Goal: Entertainment & Leisure: Consume media (video, audio)

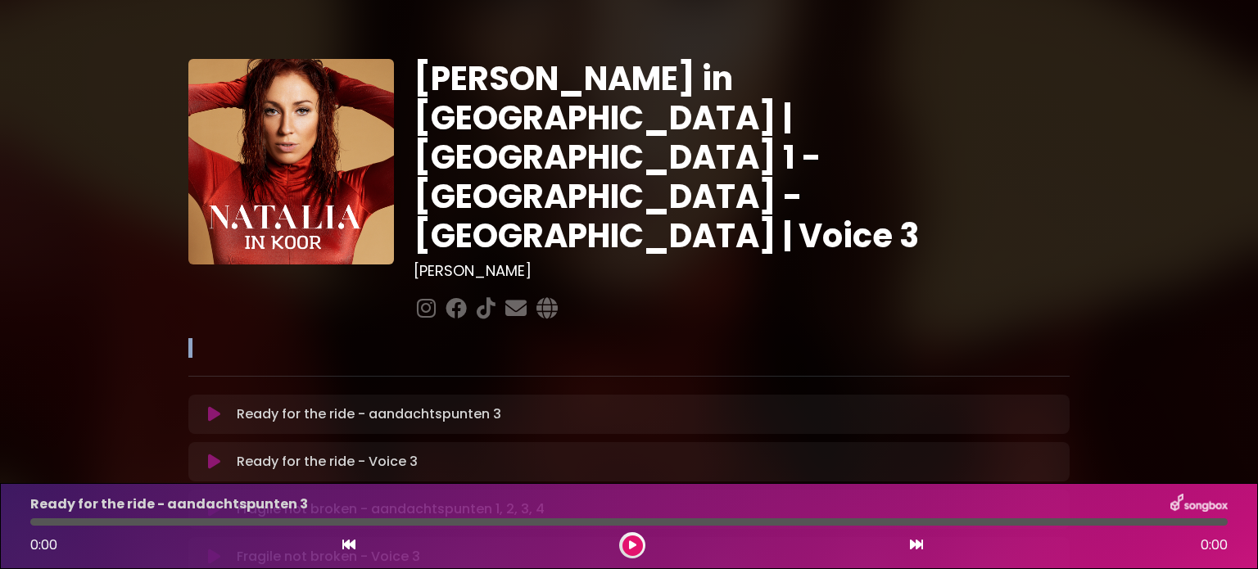
drag, startPoint x: 1257, startPoint y: 205, endPoint x: 1258, endPoint y: 281, distance: 76.2
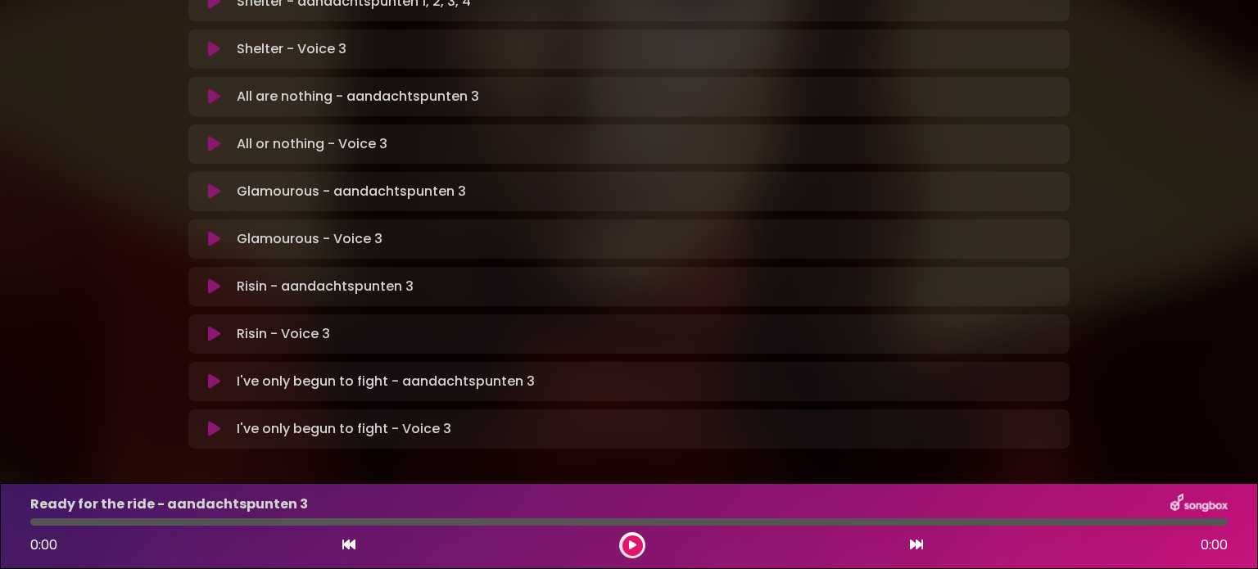
scroll to position [1087, 0]
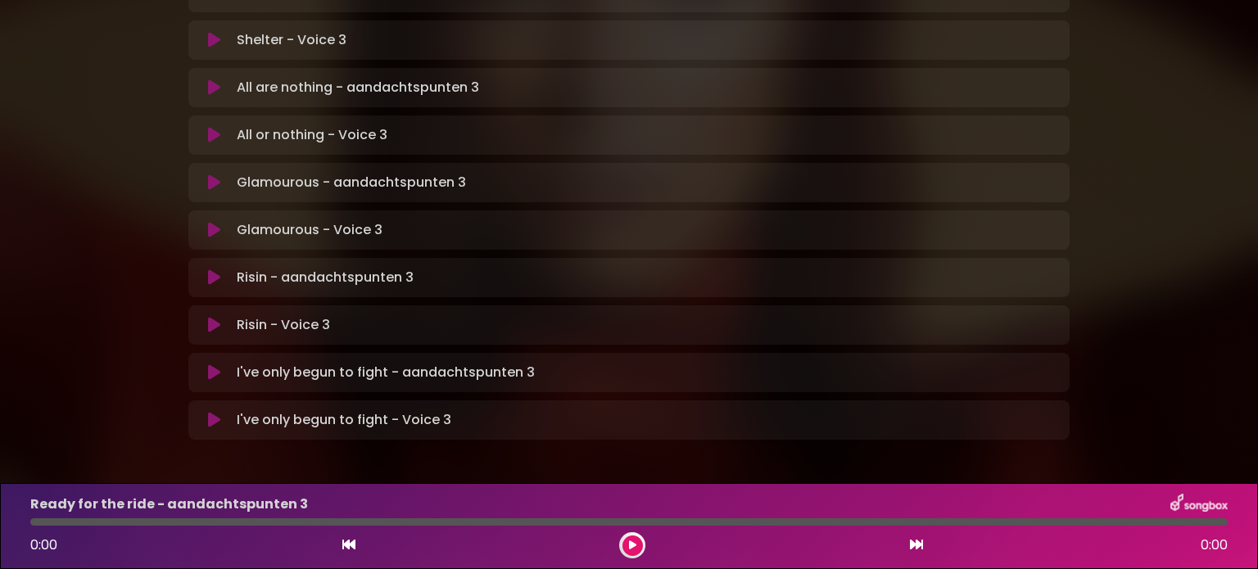
click at [208, 412] on icon at bounding box center [214, 420] width 12 height 16
click at [635, 537] on button at bounding box center [633, 546] width 20 height 20
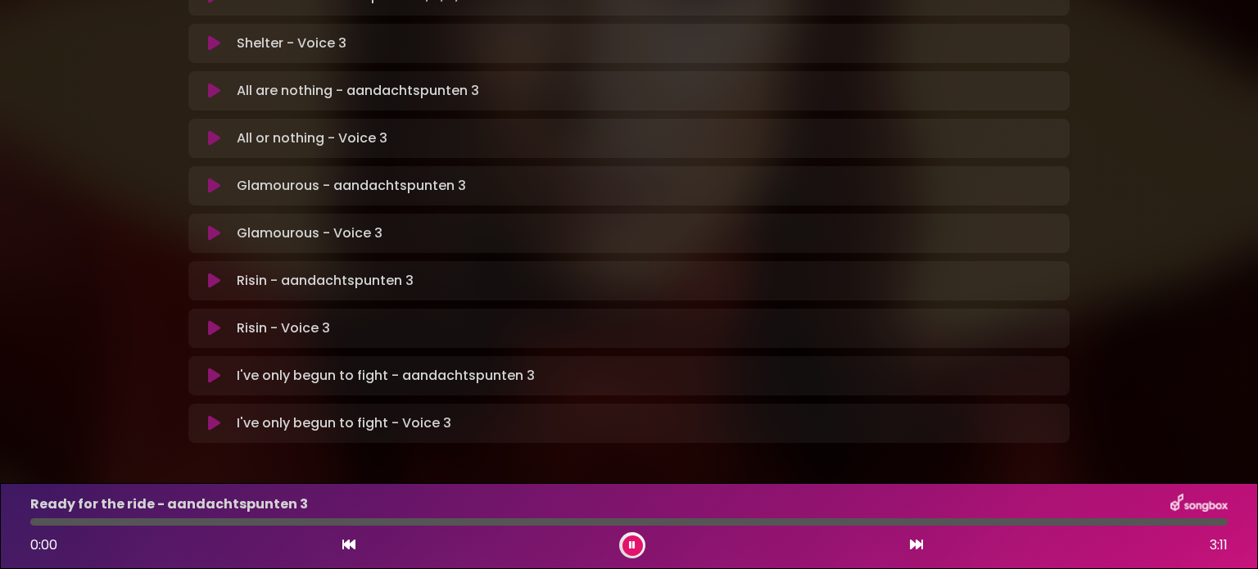
scroll to position [1090, 0]
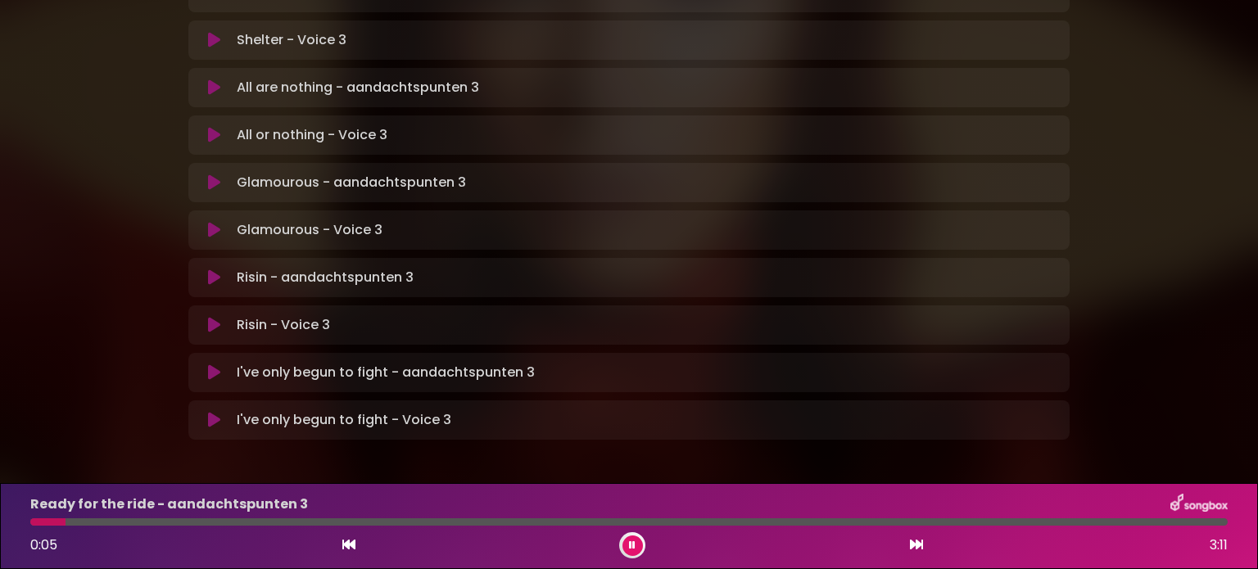
click at [209, 412] on icon at bounding box center [214, 420] width 12 height 16
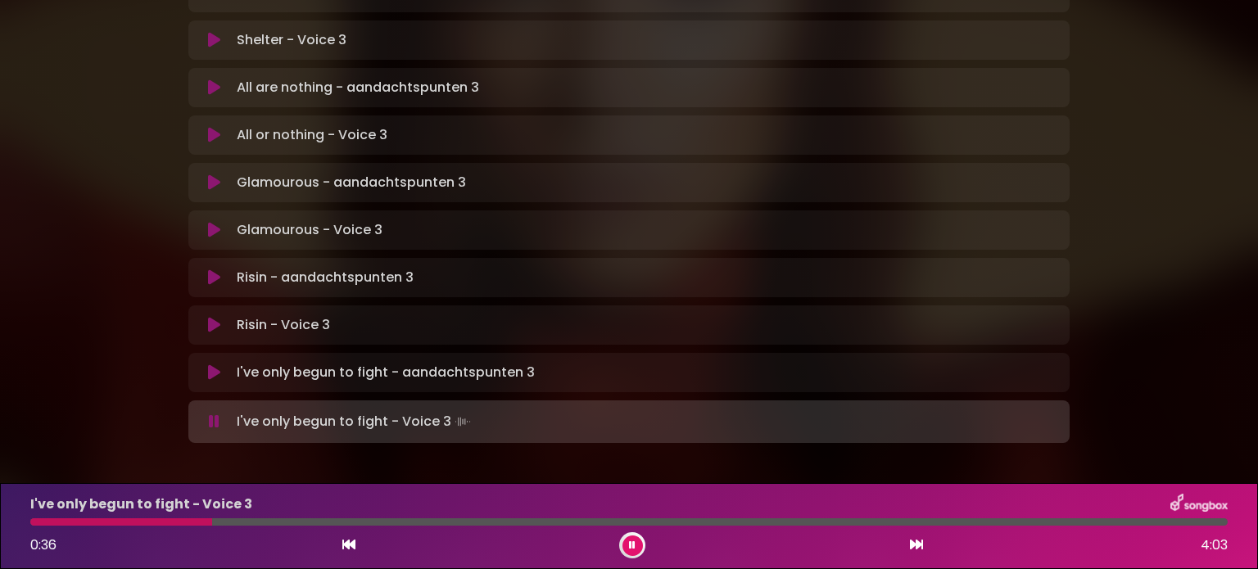
scroll to position [1062, 0]
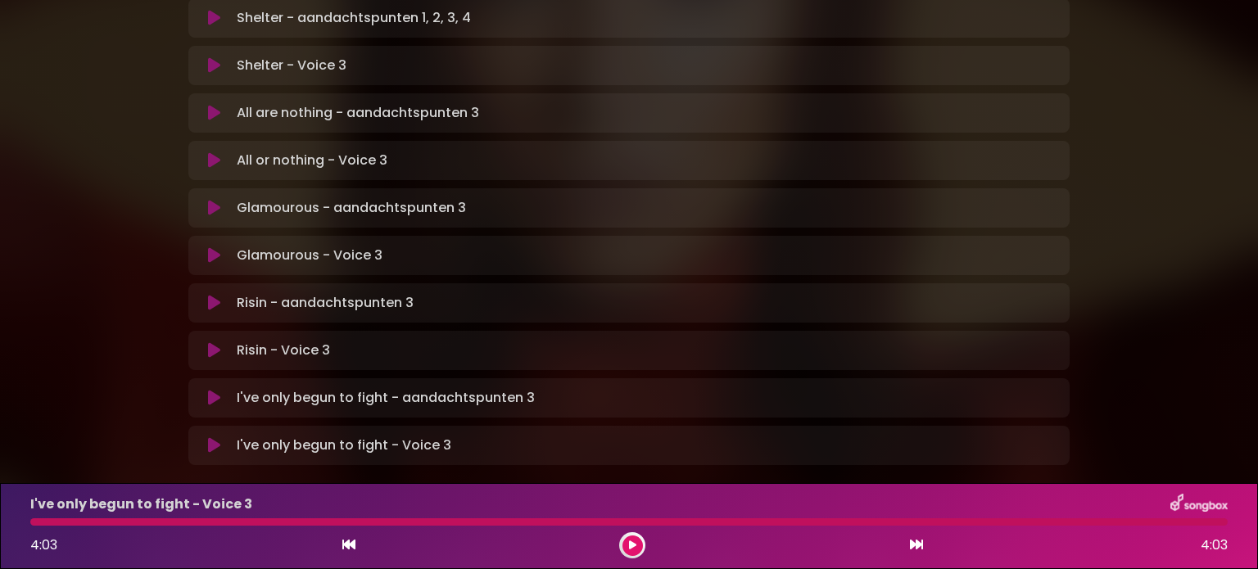
click at [213, 342] on icon at bounding box center [214, 350] width 12 height 16
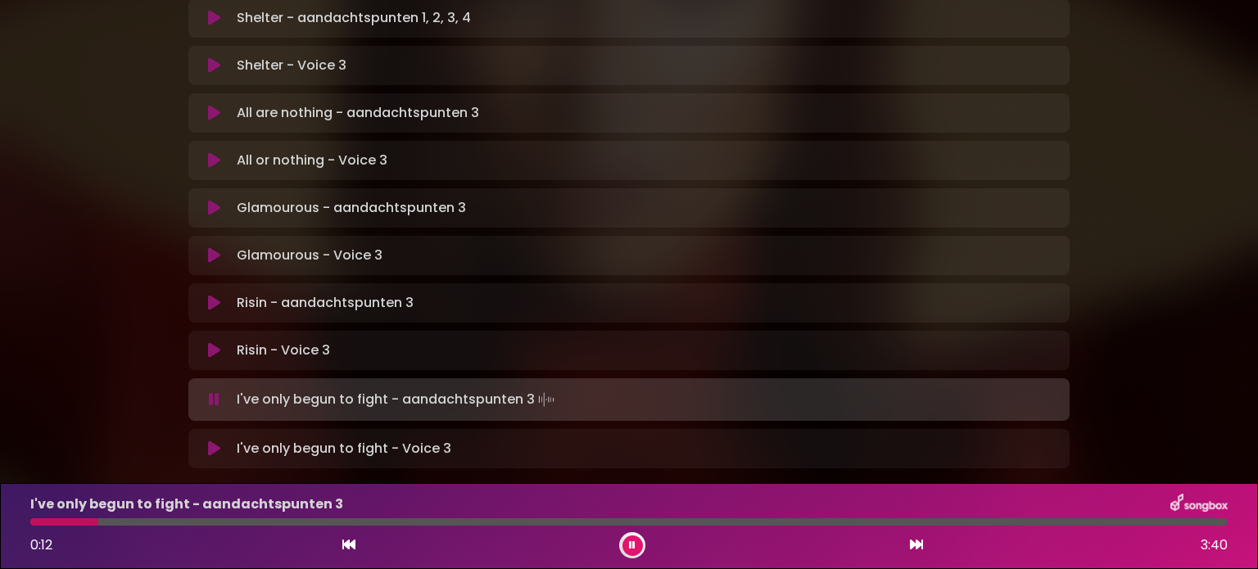
click at [214, 247] on icon at bounding box center [214, 255] width 12 height 16
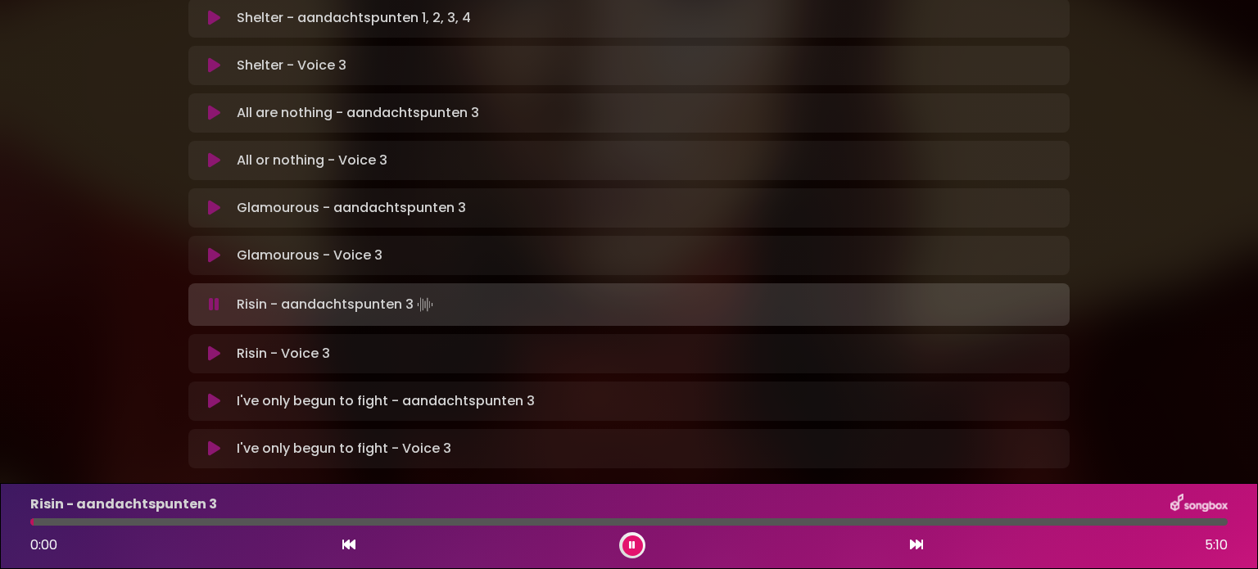
click at [215, 152] on icon at bounding box center [214, 160] width 12 height 16
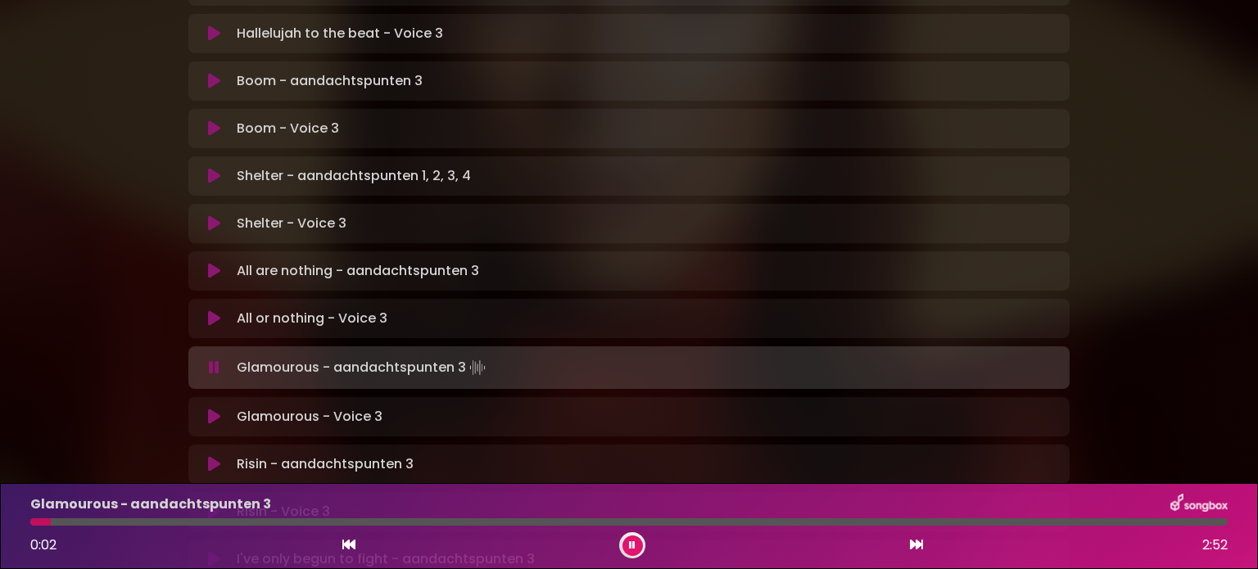
scroll to position [898, 0]
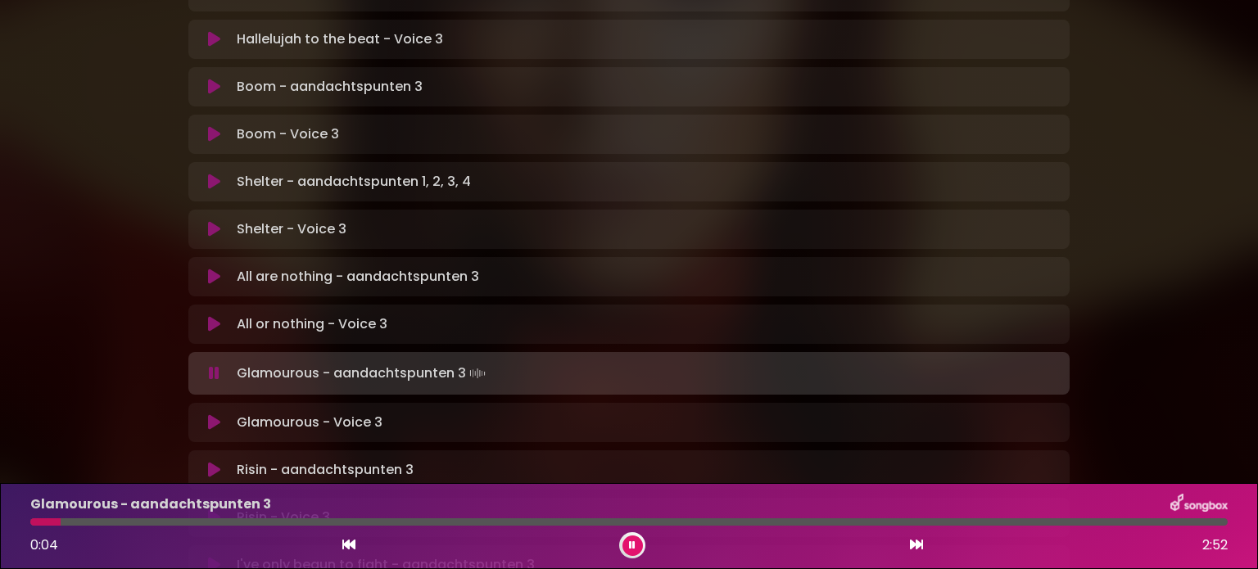
click at [206, 221] on button at bounding box center [214, 229] width 32 height 16
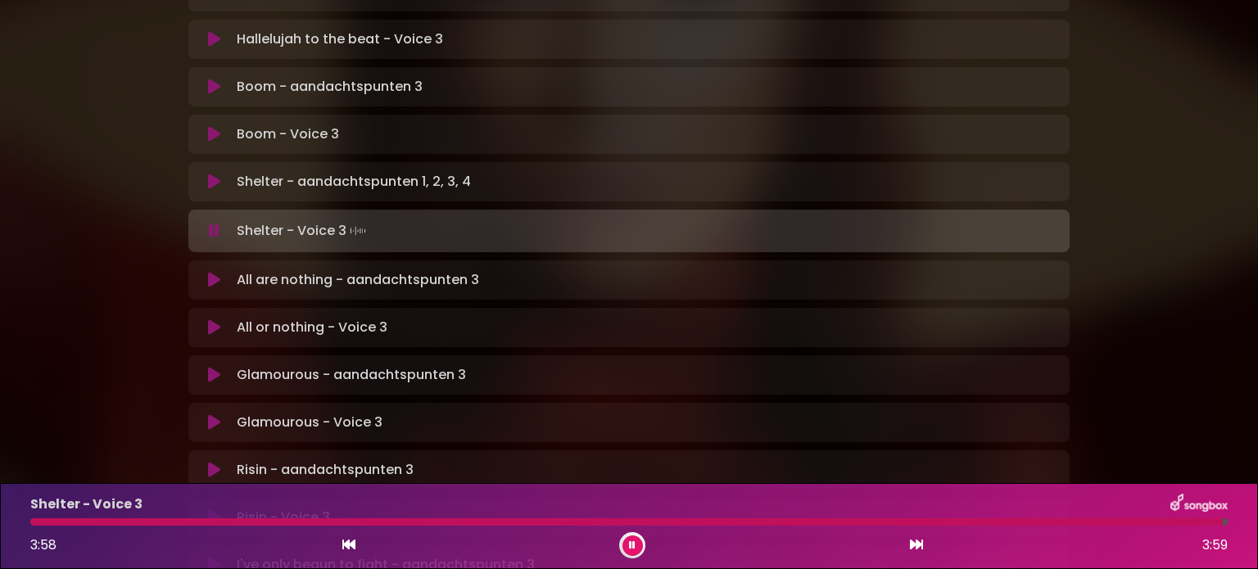
click at [223, 126] on button at bounding box center [214, 134] width 32 height 16
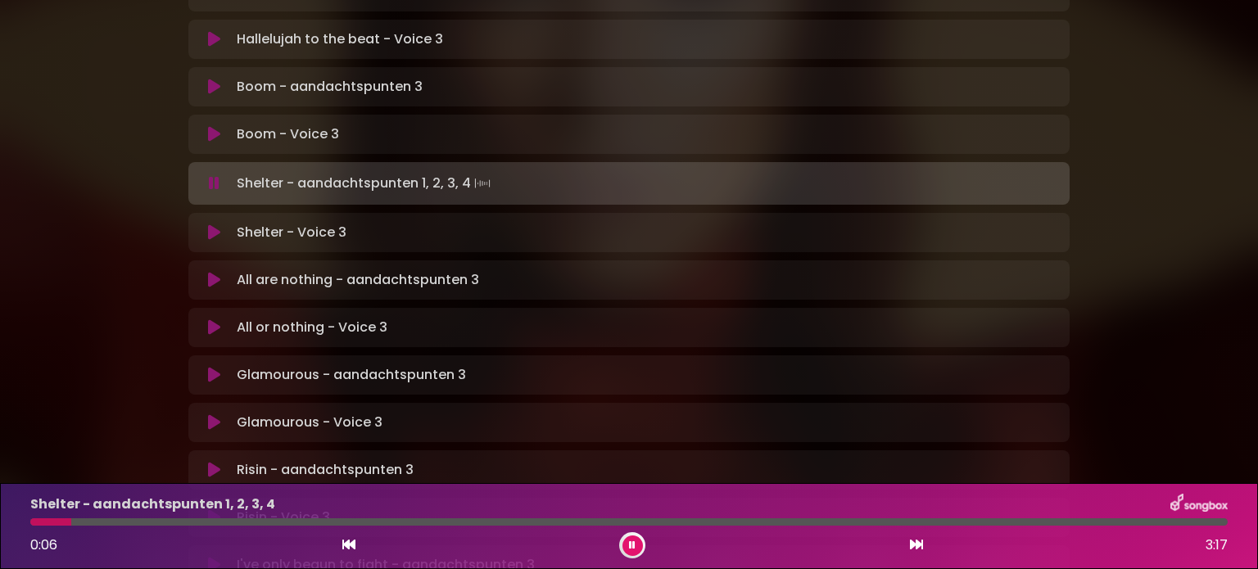
click at [627, 546] on button at bounding box center [633, 546] width 20 height 20
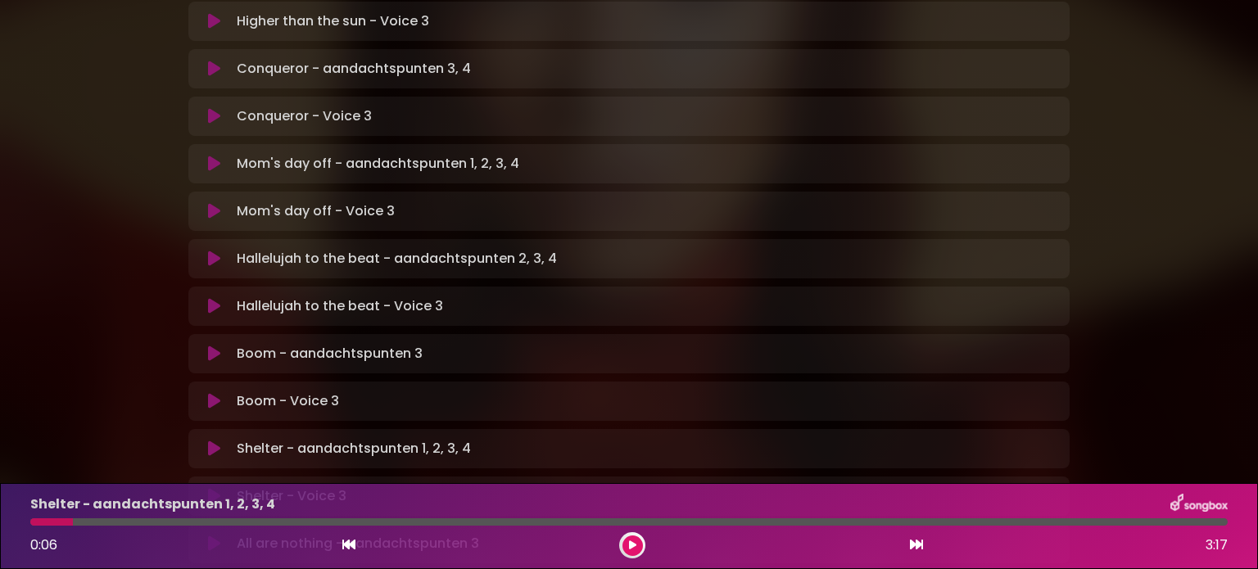
scroll to position [650, 0]
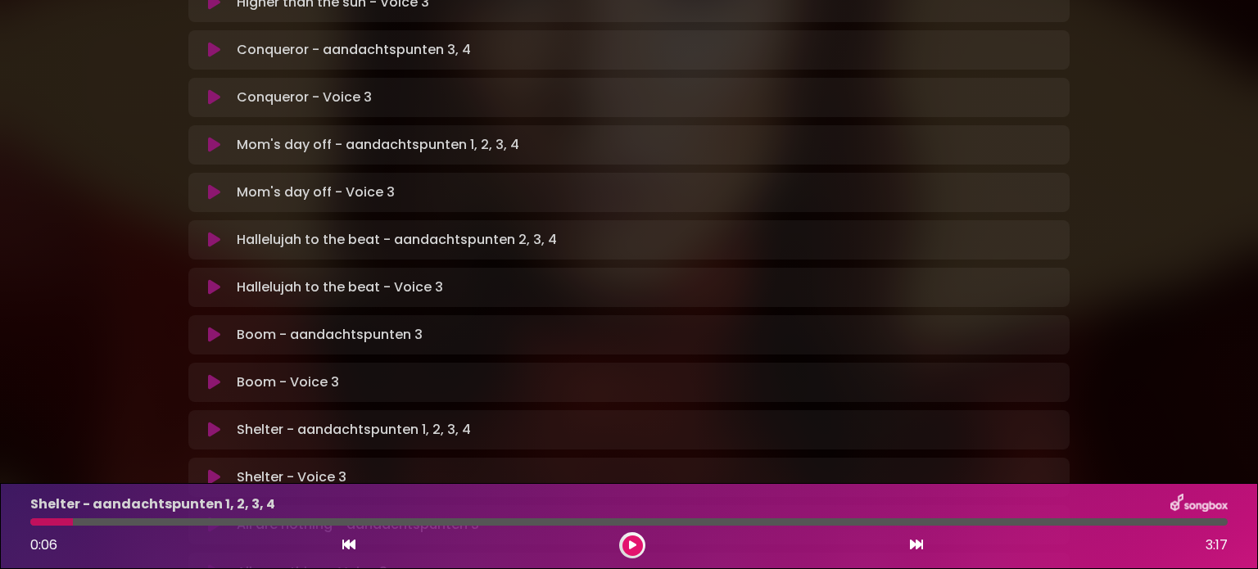
click at [211, 279] on icon at bounding box center [214, 287] width 12 height 16
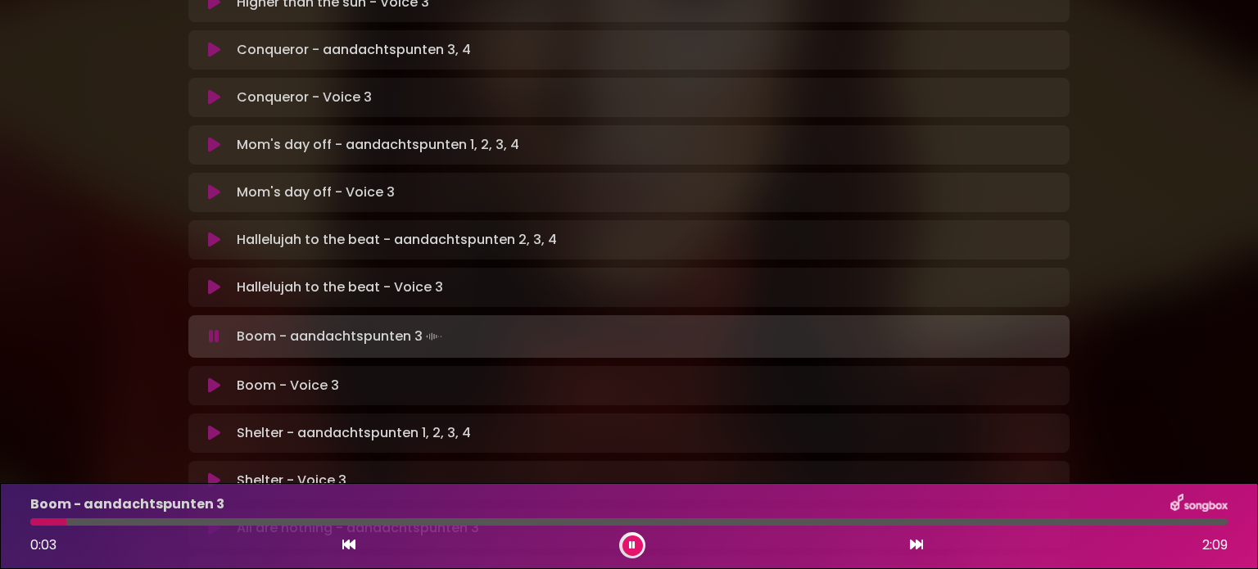
click at [210, 184] on icon at bounding box center [214, 192] width 12 height 16
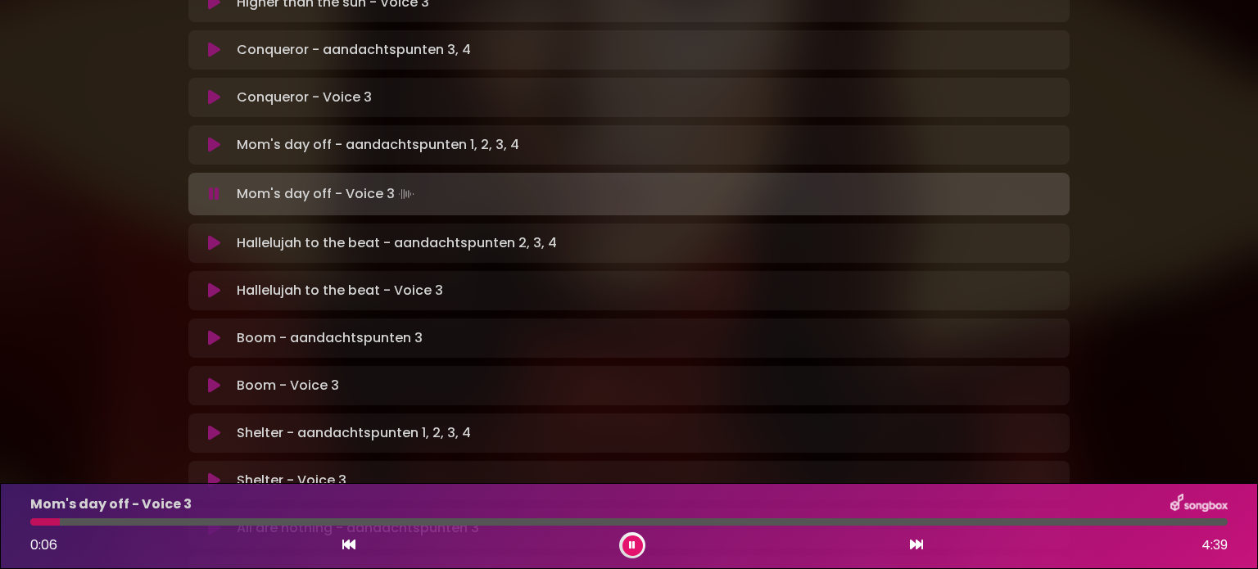
click at [215, 89] on icon at bounding box center [214, 97] width 12 height 16
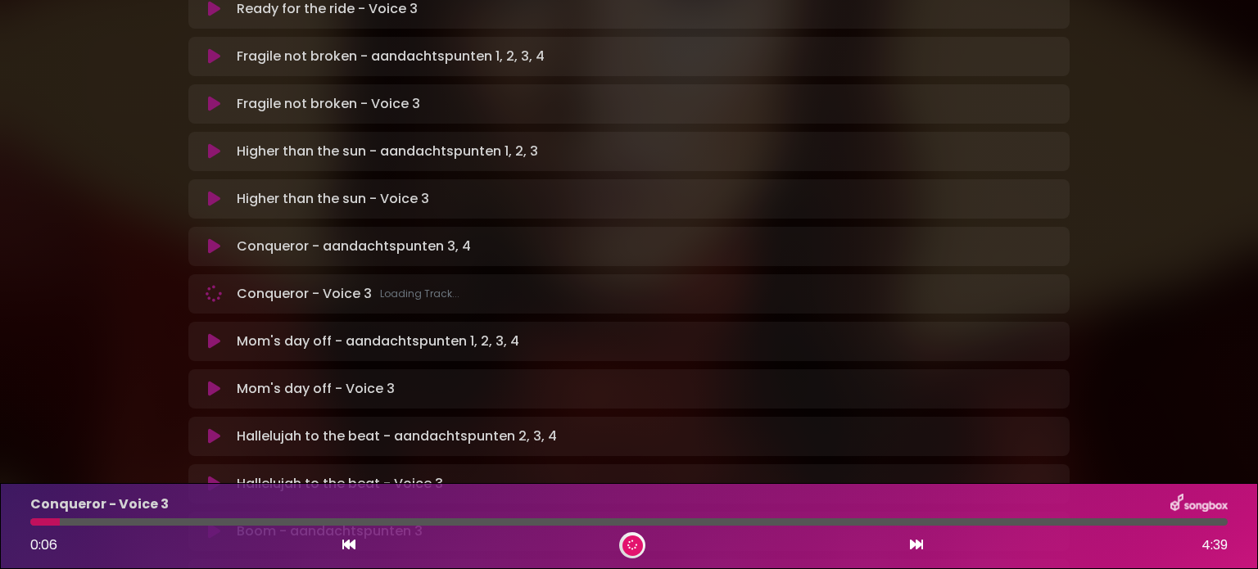
scroll to position [404, 0]
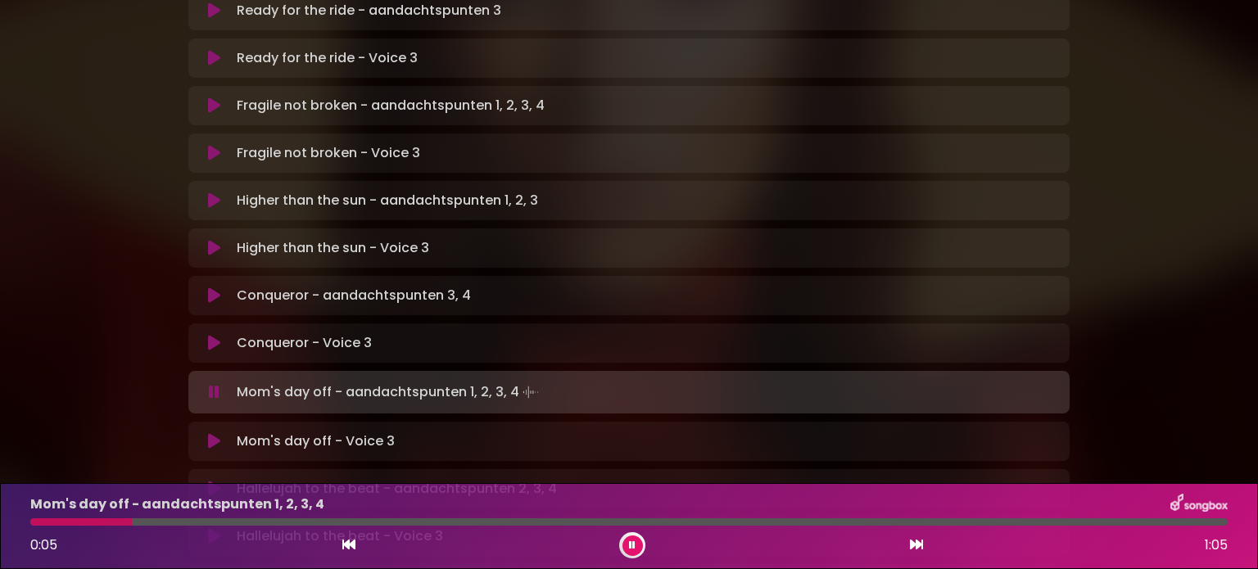
click at [220, 240] on icon at bounding box center [214, 248] width 12 height 16
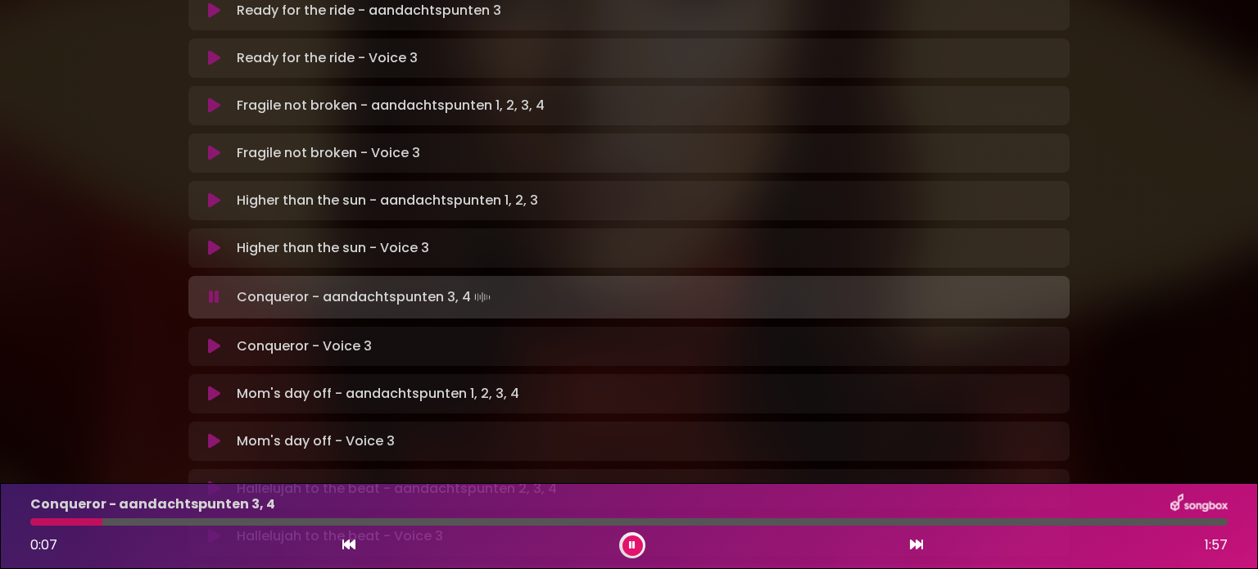
click at [210, 528] on icon at bounding box center [214, 536] width 12 height 16
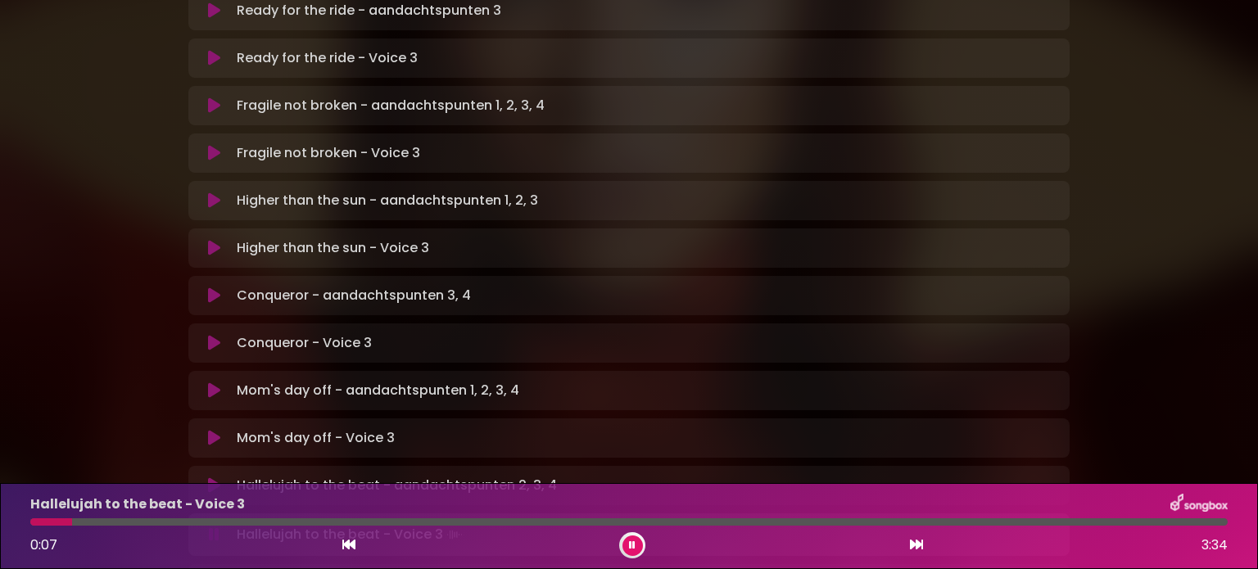
click at [628, 549] on button at bounding box center [633, 546] width 20 height 20
click at [620, 549] on div at bounding box center [632, 546] width 26 height 26
click at [632, 545] on icon at bounding box center [632, 546] width 11 height 12
click at [632, 545] on icon at bounding box center [632, 545] width 11 height 11
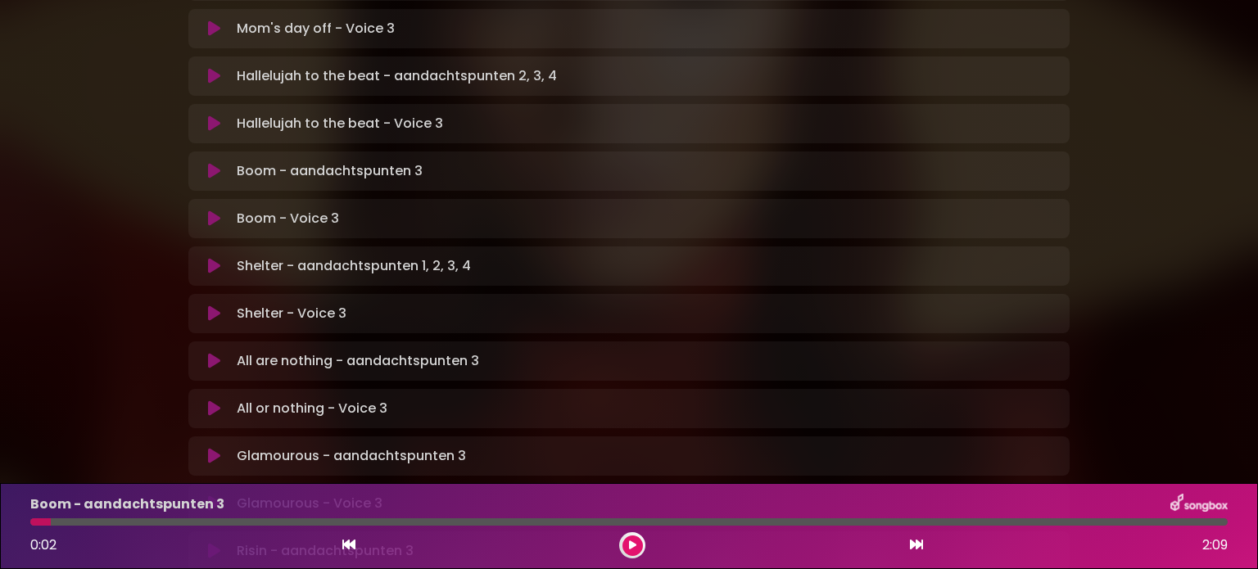
scroll to position [895, 0]
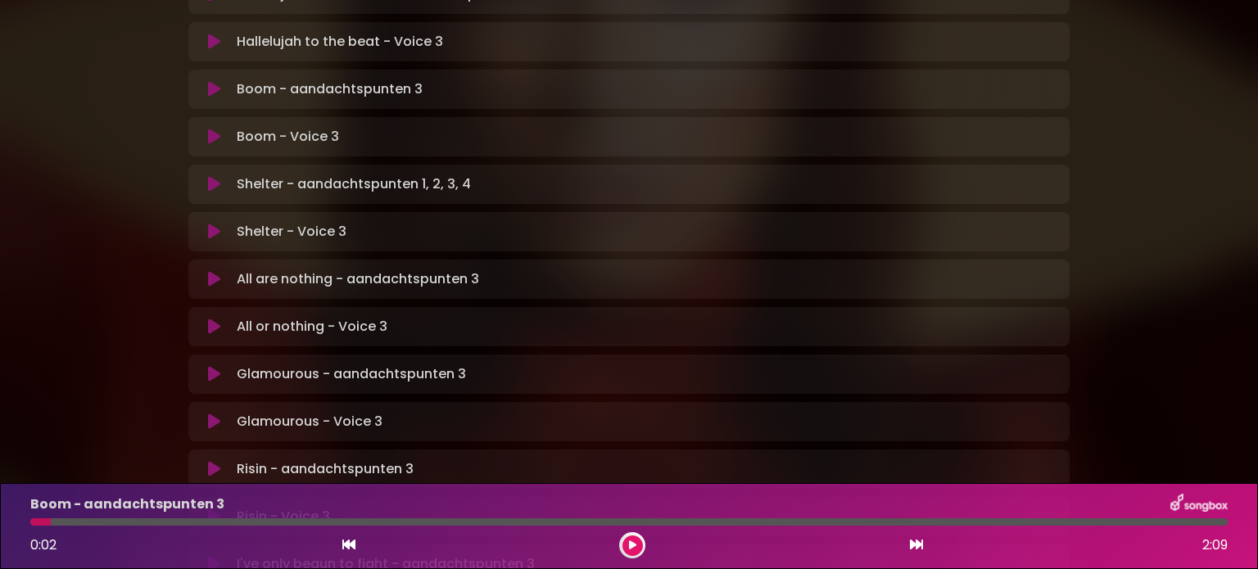
click at [214, 414] on icon at bounding box center [214, 422] width 12 height 16
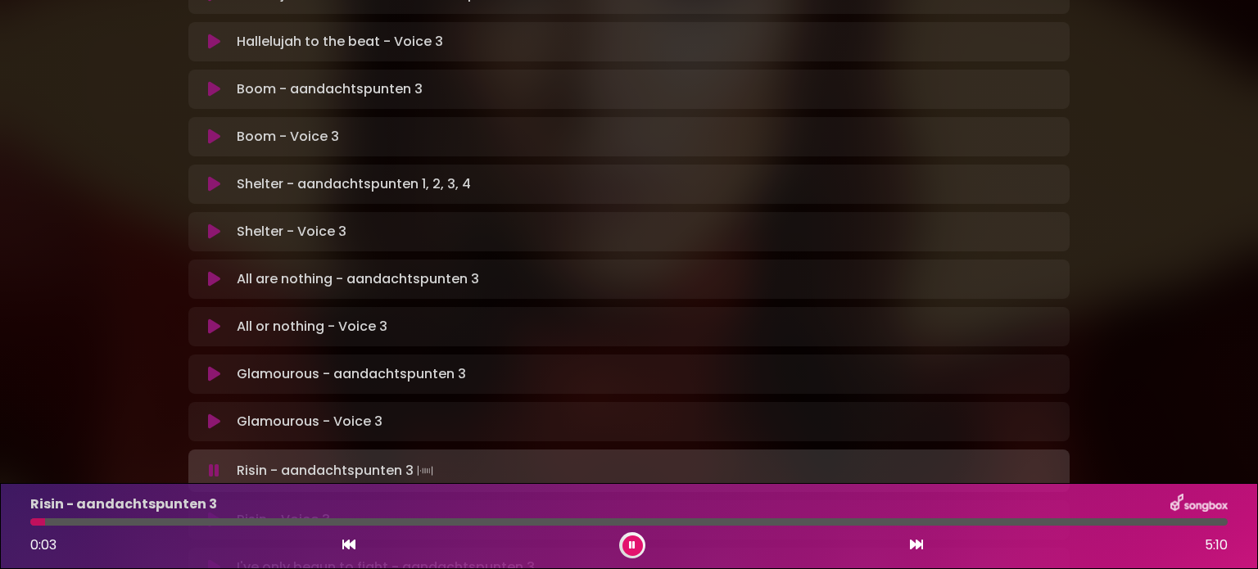
click at [628, 543] on button at bounding box center [633, 546] width 20 height 20
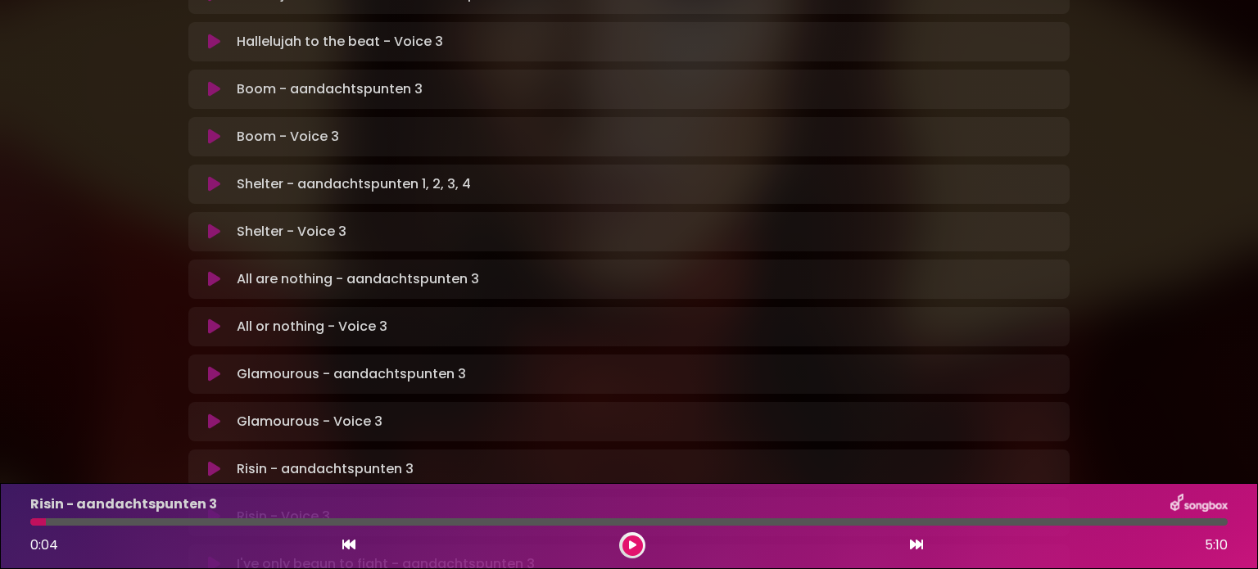
click at [212, 129] on icon at bounding box center [214, 137] width 12 height 16
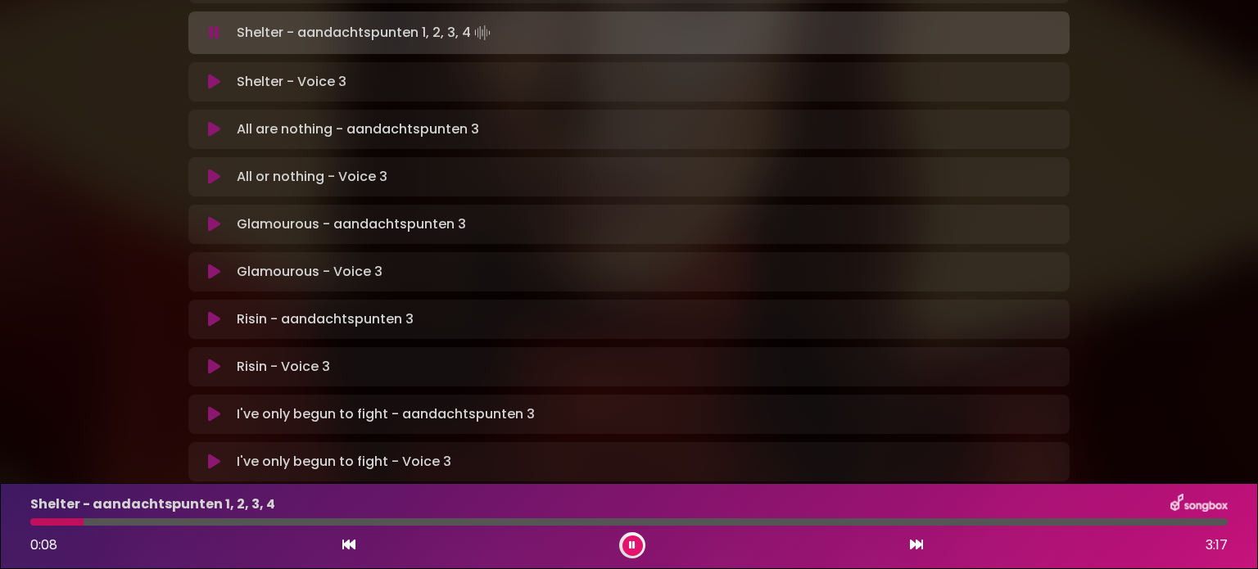
scroll to position [1090, 0]
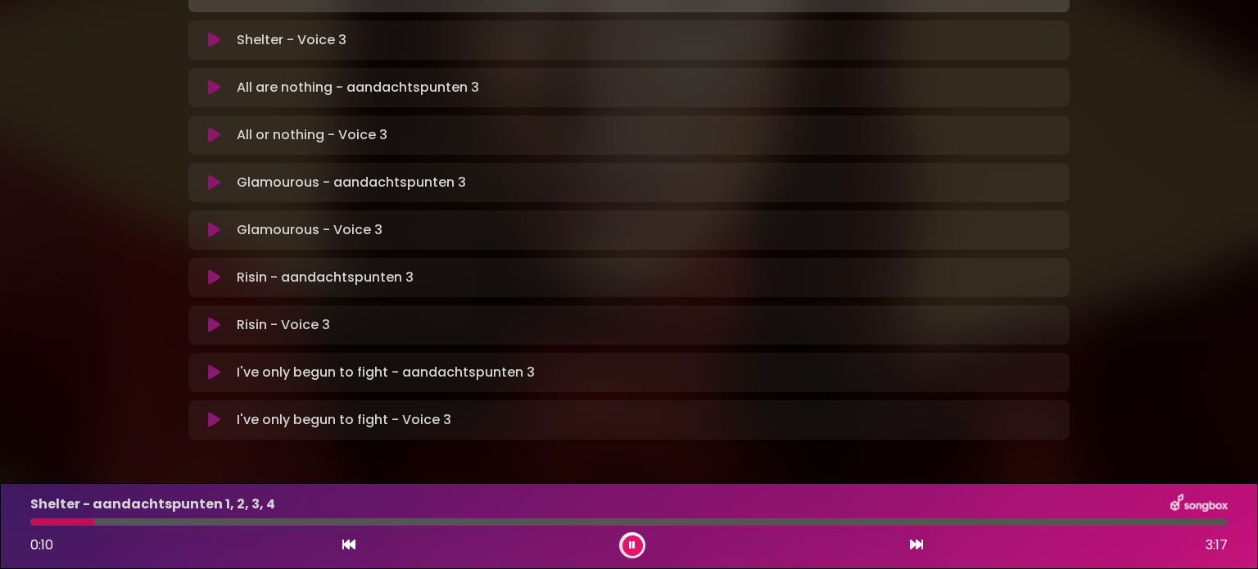
click at [283, 410] on p "I've only begun to fight - Voice 3 Loading Track..." at bounding box center [344, 420] width 215 height 20
click at [216, 412] on icon at bounding box center [214, 420] width 12 height 16
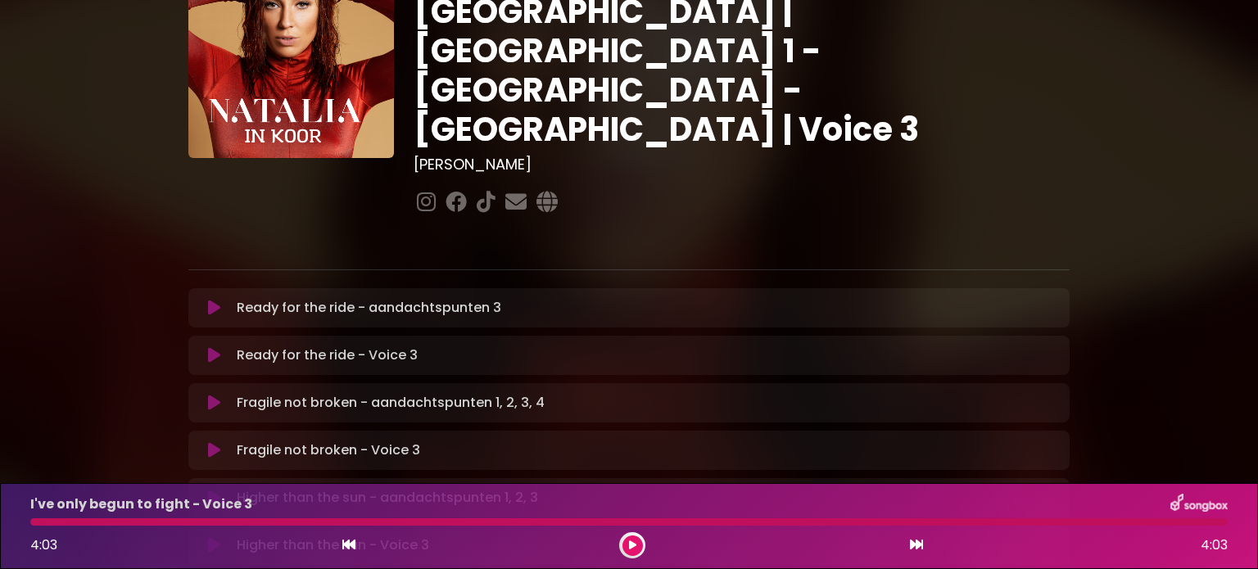
scroll to position [104, 0]
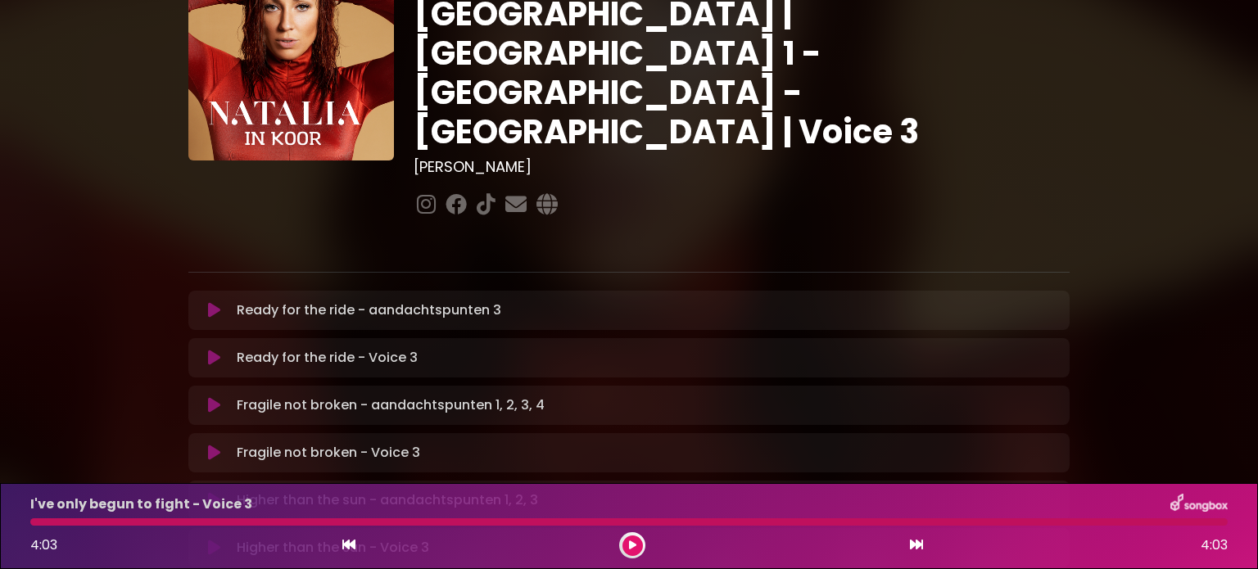
click at [209, 302] on icon at bounding box center [214, 310] width 12 height 16
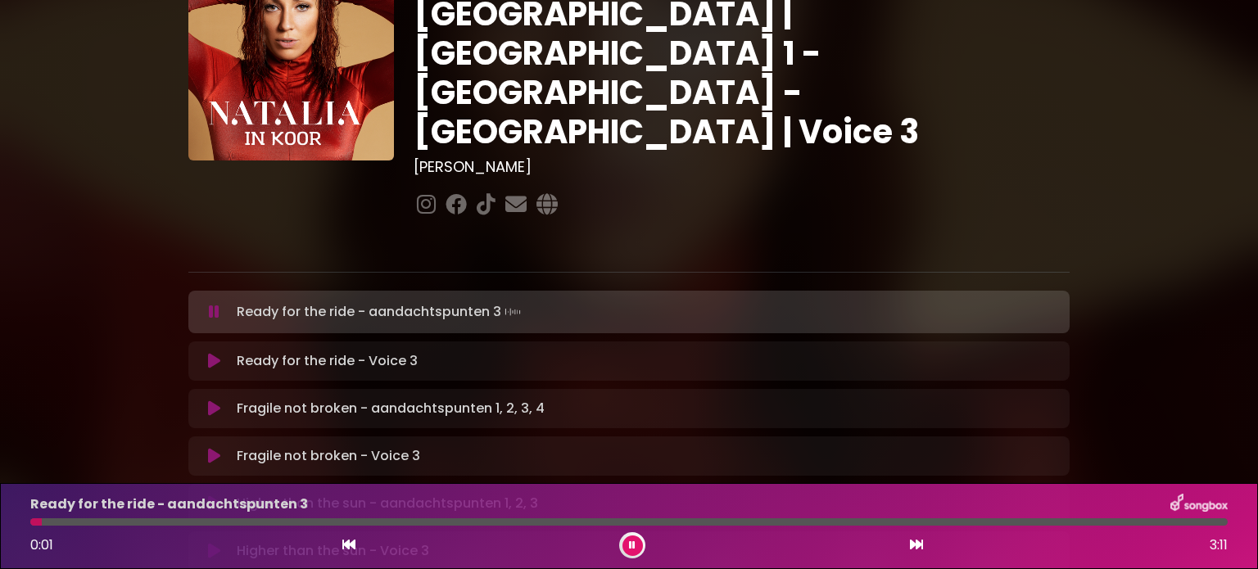
click at [921, 543] on icon at bounding box center [916, 544] width 13 height 13
